Goal: Navigation & Orientation: Understand site structure

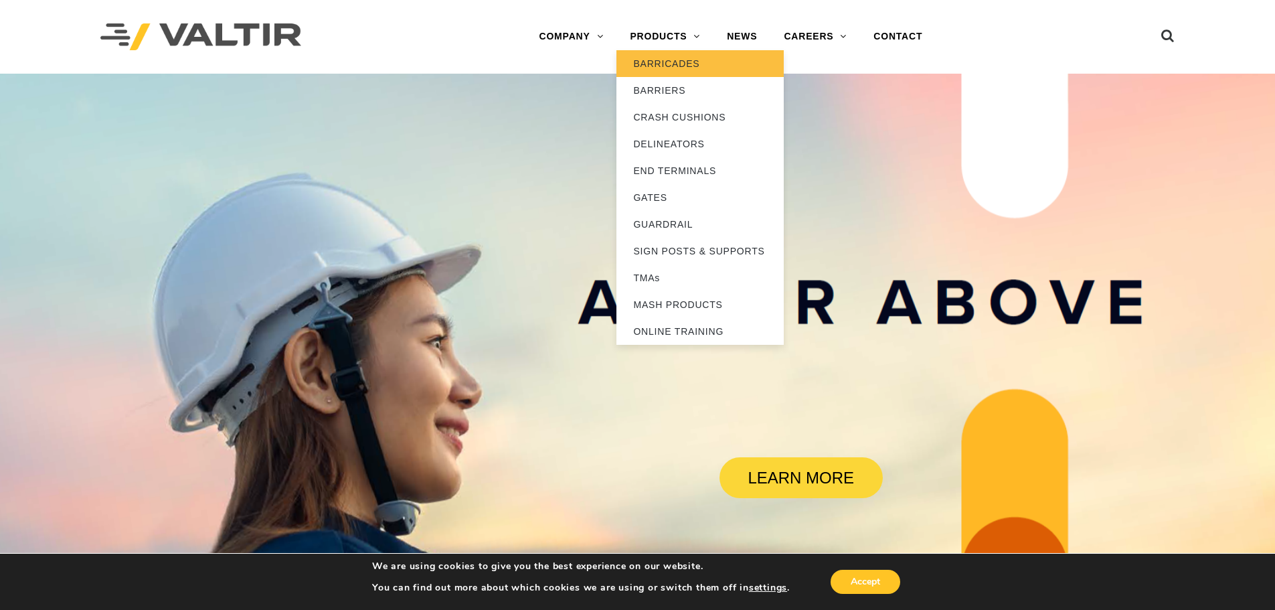
click at [672, 66] on link "BARRICADES" at bounding box center [700, 63] width 167 height 27
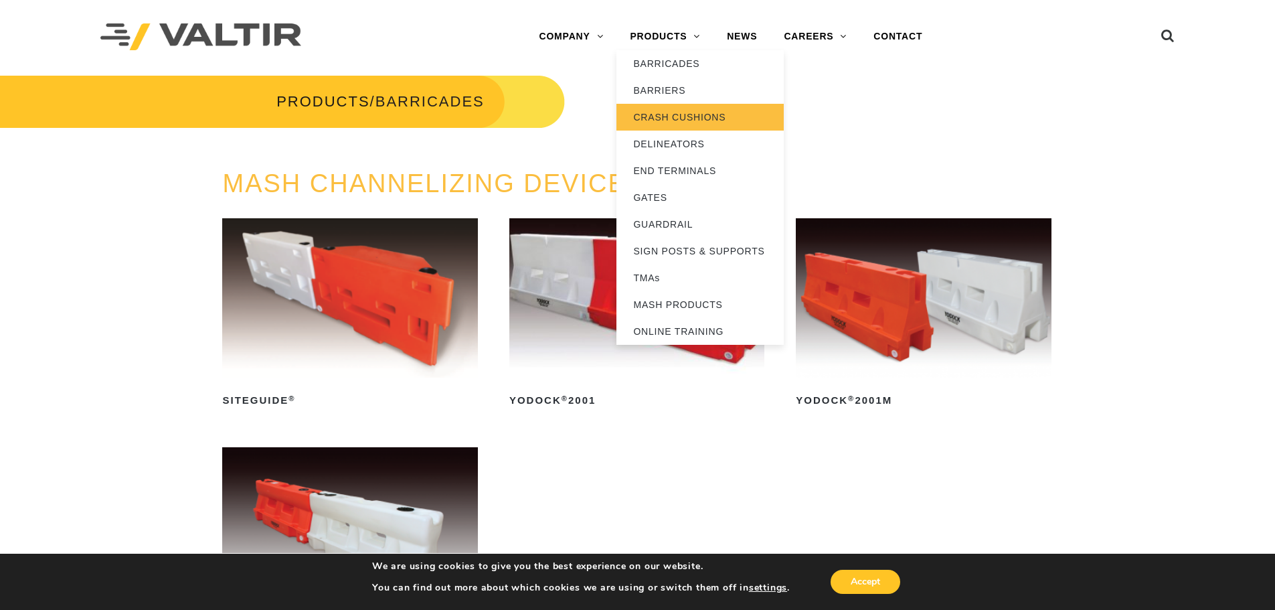
click at [652, 121] on link "CRASH CUSHIONS" at bounding box center [700, 117] width 167 height 27
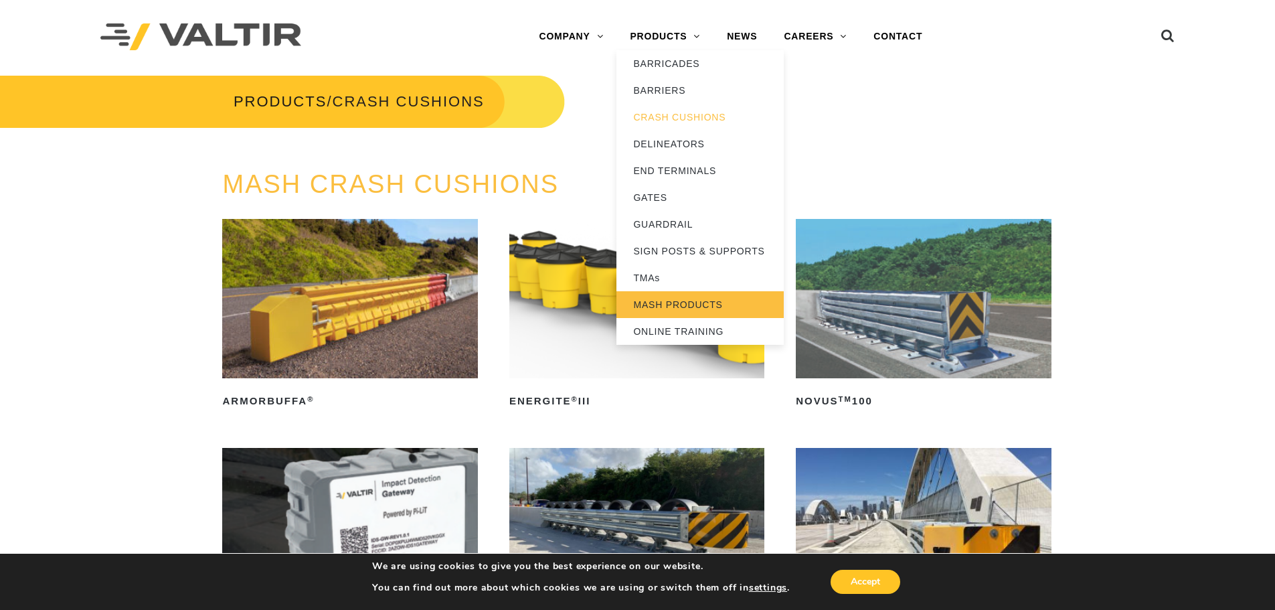
click at [670, 297] on link "MASH PRODUCTS" at bounding box center [700, 304] width 167 height 27
